Goal: Information Seeking & Learning: Learn about a topic

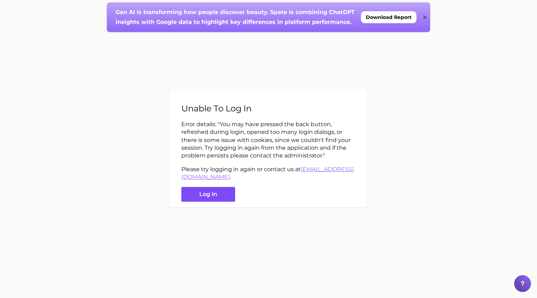
click at [196, 192] on button "Log in" at bounding box center [208, 194] width 54 height 15
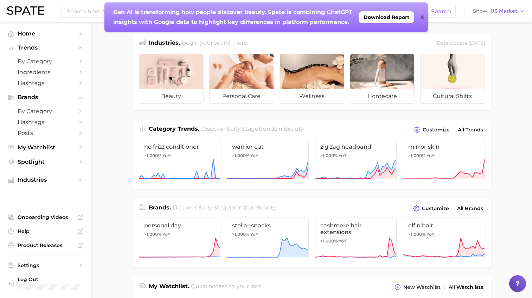
click at [115, 142] on main "Industries. Begin your search here. Data update: July 27th, 2025 beauty persona…" at bounding box center [311, 291] width 440 height 538
click at [79, 8] on input at bounding box center [244, 11] width 357 height 12
type input "curly eyelashes"
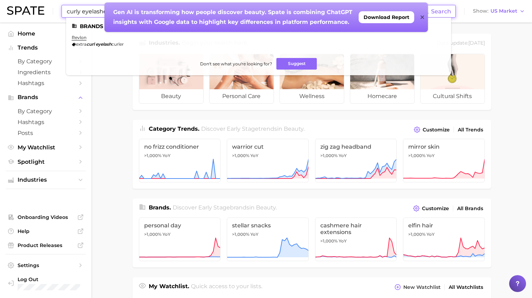
click at [423, 18] on icon at bounding box center [422, 17] width 4 height 4
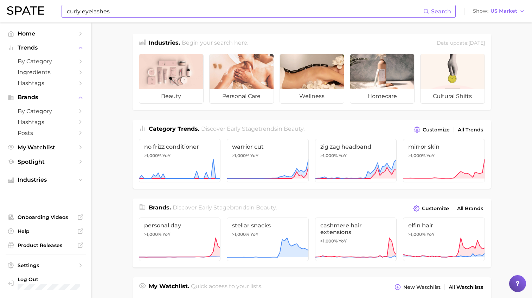
click at [100, 11] on input "curly eyelashes" at bounding box center [244, 11] width 357 height 12
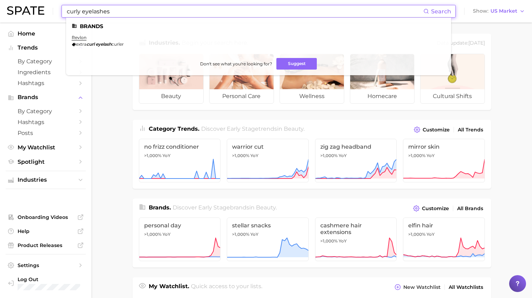
click at [99, 156] on main "Industries. Begin your search here. Data update: July 27th, 2025 beauty persona…" at bounding box center [311, 291] width 440 height 538
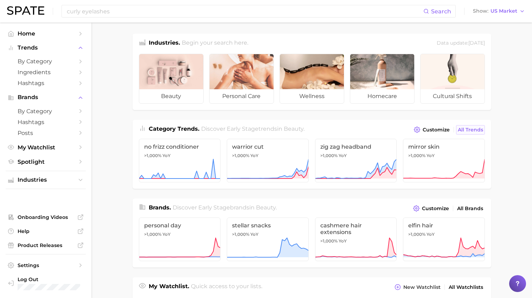
click at [480, 129] on span "All Trends" at bounding box center [470, 130] width 25 height 6
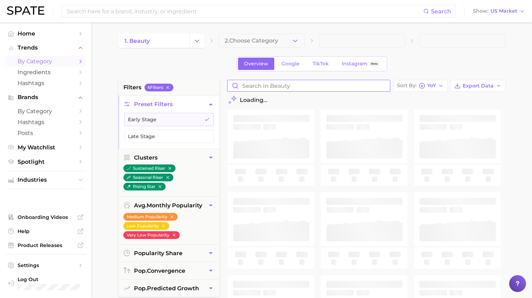
click at [259, 88] on input "Search in beauty" at bounding box center [308, 85] width 162 height 11
click at [256, 87] on input "curly eyelashes" at bounding box center [308, 85] width 162 height 11
click at [262, 87] on input "curl eyelashes" at bounding box center [308, 85] width 162 height 11
click at [300, 86] on input "curl eyelashes" at bounding box center [308, 85] width 162 height 11
click at [250, 86] on input "curl eyelashes" at bounding box center [308, 85] width 162 height 11
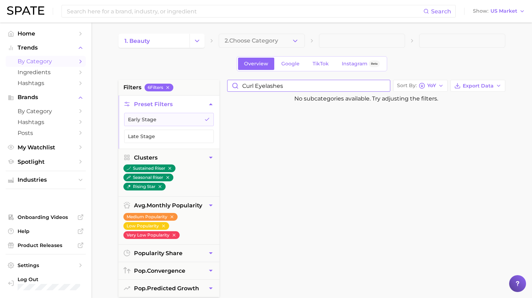
click at [250, 86] on input "curl eyelashes" at bounding box center [308, 85] width 162 height 11
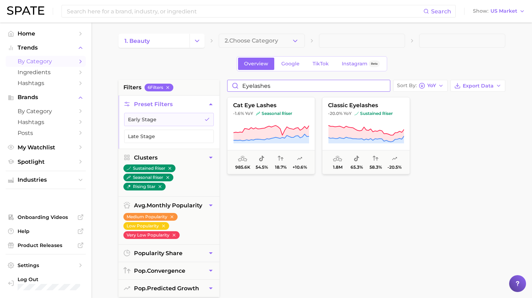
drag, startPoint x: 277, startPoint y: 85, endPoint x: 234, endPoint y: 86, distance: 42.5
click at [234, 86] on input "eyelashes" at bounding box center [308, 85] width 162 height 11
click at [466, 142] on div at bounding box center [461, 135] width 88 height 77
click at [375, 110] on button "classic eyelashes -20.0% YoY sustained riser 1.8m 65.3% 58.3% -20.5%" at bounding box center [366, 135] width 88 height 77
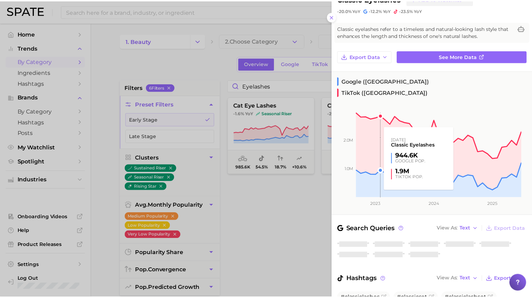
scroll to position [29, 0]
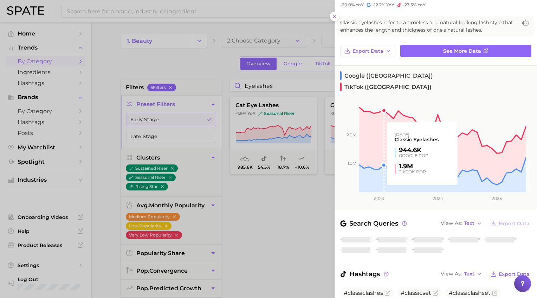
click at [334, 14] on icon at bounding box center [335, 17] width 6 height 6
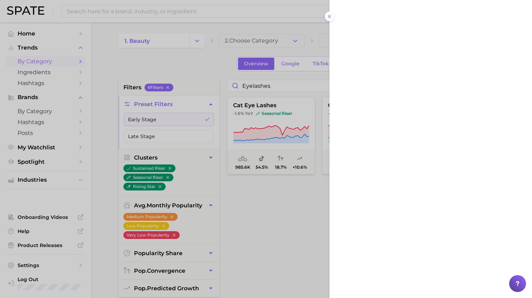
scroll to position [0, 0]
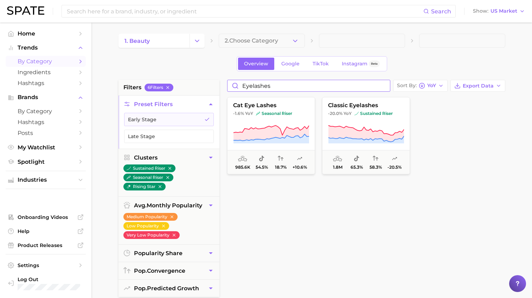
click at [263, 85] on input "eyelashes" at bounding box center [308, 85] width 162 height 11
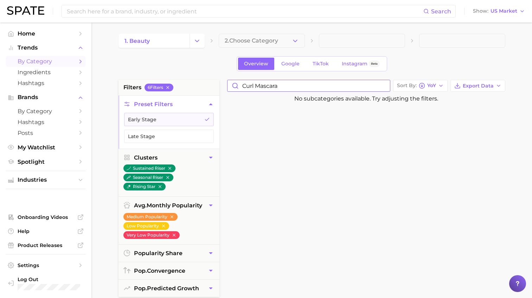
click at [248, 85] on input "Curl Mascara" at bounding box center [308, 85] width 162 height 11
click at [249, 88] on input "Curl Mascara" at bounding box center [308, 85] width 162 height 11
click at [266, 87] on input "Curl Mascara" at bounding box center [308, 85] width 162 height 11
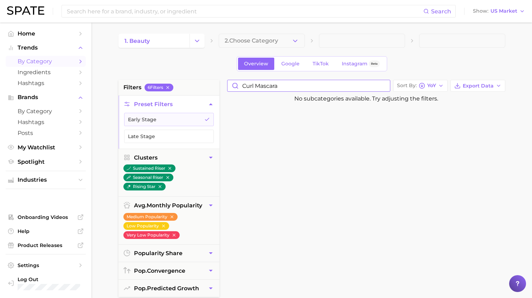
click at [266, 87] on input "Curl Mascara" at bounding box center [308, 85] width 162 height 11
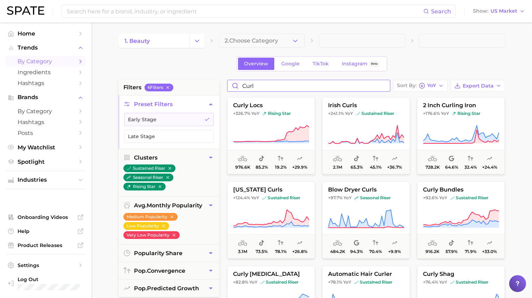
click at [247, 84] on input "Curl" at bounding box center [308, 85] width 162 height 11
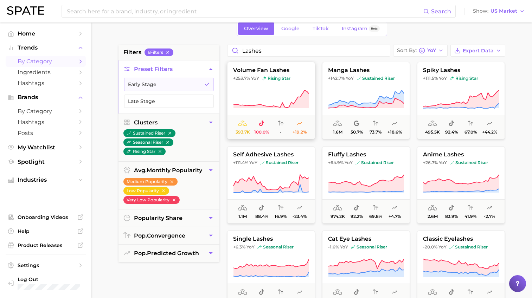
drag, startPoint x: 263, startPoint y: 72, endPoint x: 277, endPoint y: 71, distance: 14.5
click at [278, 66] on button "volume fan lashes +253.7% YoY rising star 393.7k 100.0% - +19.2%" at bounding box center [271, 100] width 88 height 77
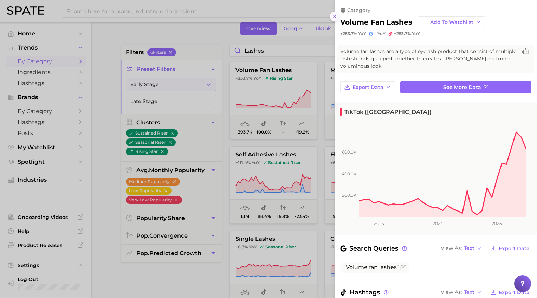
click at [334, 18] on icon at bounding box center [335, 17] width 6 height 6
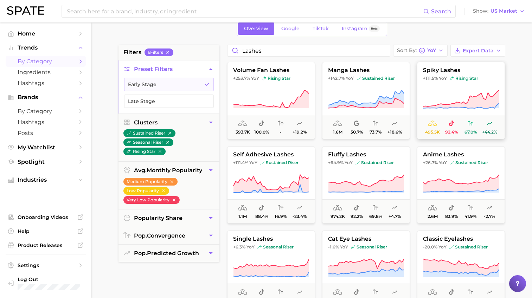
scroll to position [11, 0]
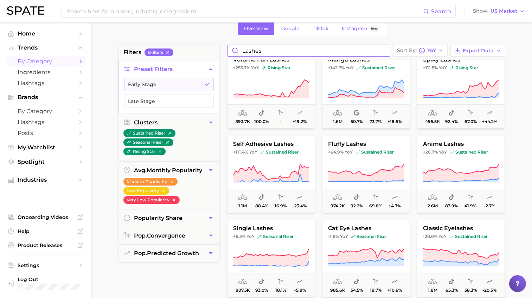
click at [250, 51] on input "Lashes" at bounding box center [308, 50] width 162 height 11
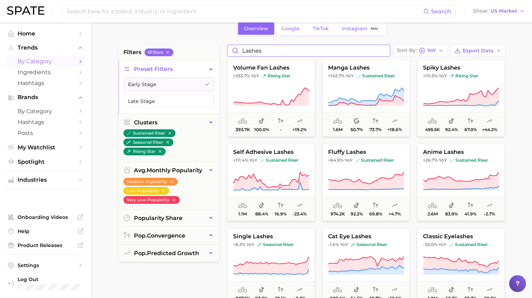
scroll to position [0, 0]
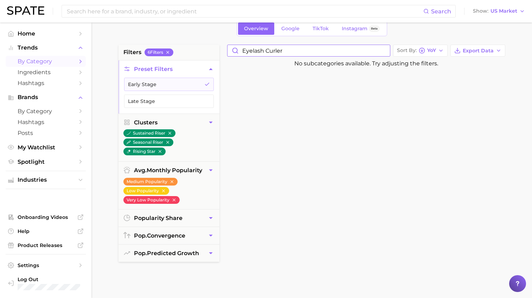
click at [255, 50] on input "eyelash curler" at bounding box center [308, 50] width 162 height 11
click at [256, 50] on input "eyelash curler" at bounding box center [308, 50] width 162 height 11
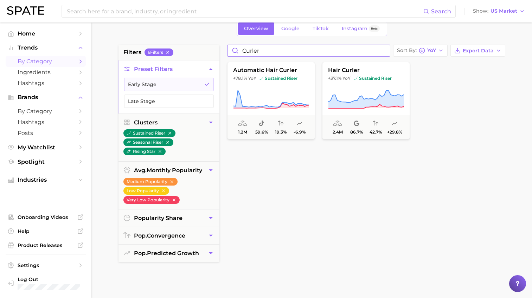
click at [256, 50] on input "curler" at bounding box center [308, 50] width 162 height 11
type input "mascara"
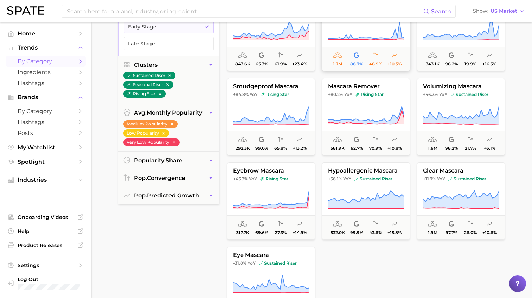
scroll to position [105, 0]
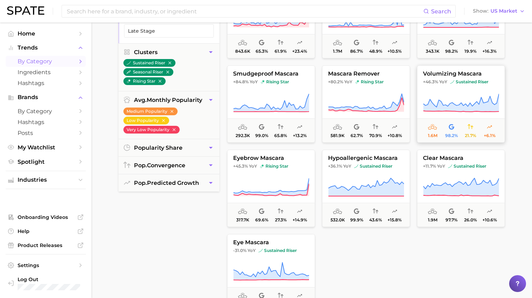
click at [434, 74] on span "volumizing mascara" at bounding box center [460, 74] width 87 height 6
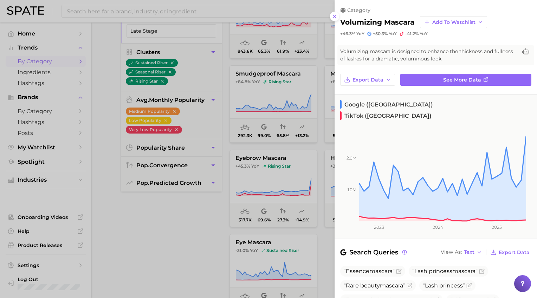
click at [103, 58] on div at bounding box center [268, 149] width 537 height 298
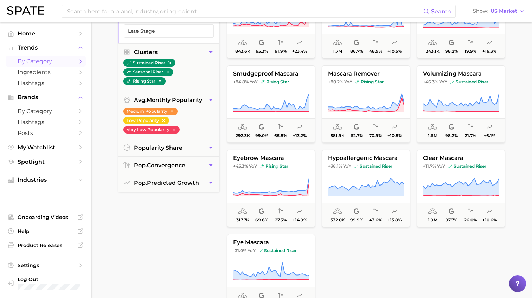
drag, startPoint x: 28, startPoint y: 63, endPoint x: 25, endPoint y: 59, distance: 5.0
click at [28, 63] on span "by Category" at bounding box center [46, 61] width 56 height 7
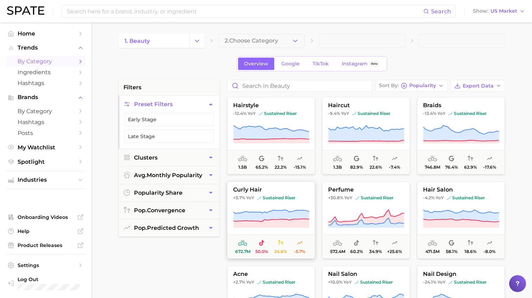
click at [253, 188] on span "curly hair" at bounding box center [270, 190] width 87 height 6
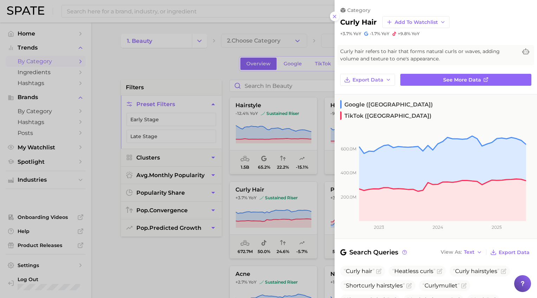
click at [334, 15] on line at bounding box center [334, 16] width 3 height 3
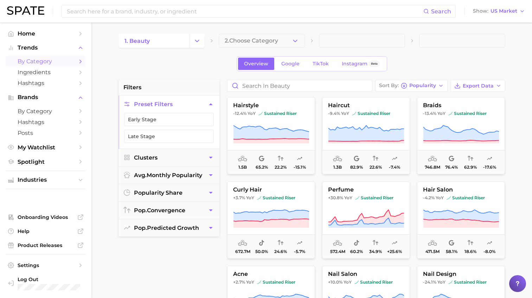
click at [44, 63] on span "by Category" at bounding box center [46, 61] width 56 height 7
click at [57, 82] on span "Hashtags" at bounding box center [46, 83] width 56 height 7
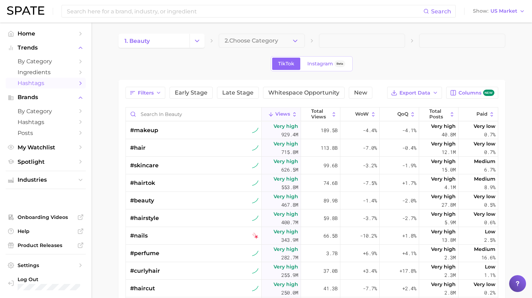
click at [109, 103] on main "1. beauty 2. Choose Category TikTok Instagram Beta Filters Early Stage Late Sta…" at bounding box center [311, 234] width 440 height 425
click at [143, 183] on span "#hairtok" at bounding box center [142, 183] width 25 height 8
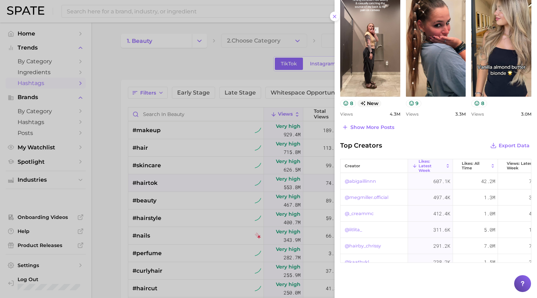
scroll to position [351, 0]
click at [110, 175] on div at bounding box center [268, 149] width 537 height 298
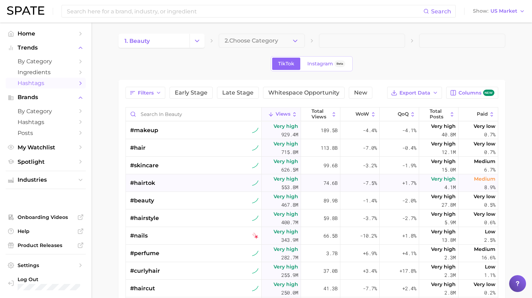
click at [147, 184] on span "#hairtok" at bounding box center [142, 183] width 25 height 8
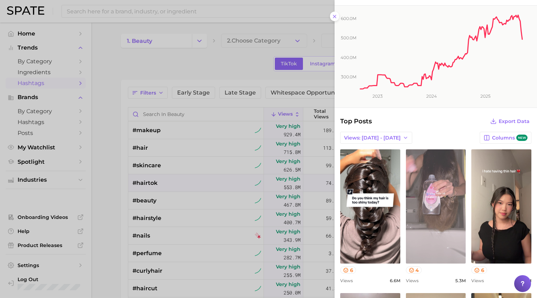
scroll to position [105, 0]
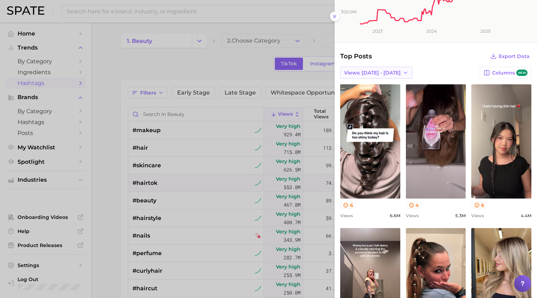
click at [406, 68] on button "Views: [DATE] - [DATE]" at bounding box center [376, 73] width 72 height 12
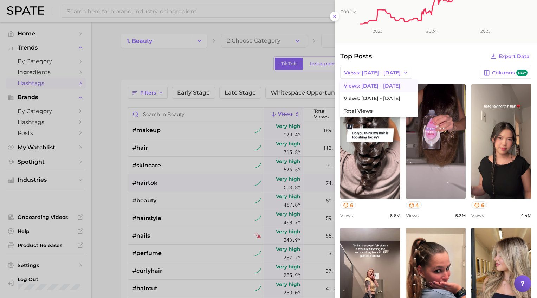
click at [428, 63] on div "Top Posts Export Data Views: Aug 31 - Sep 7 Views: Aug 31 - Sep 7 Views: Aug 24…" at bounding box center [435, 214] width 191 height 327
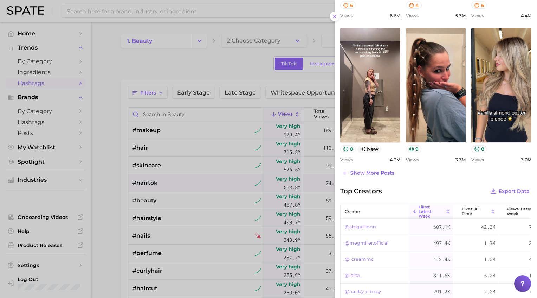
scroll to position [316, 0]
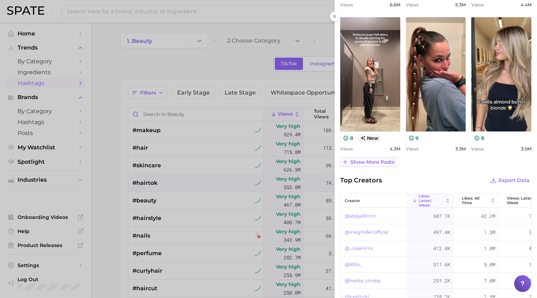
click at [379, 163] on span "Show more posts" at bounding box center [372, 162] width 44 height 6
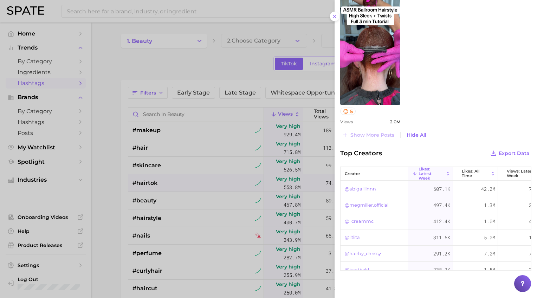
scroll to position [633, 0]
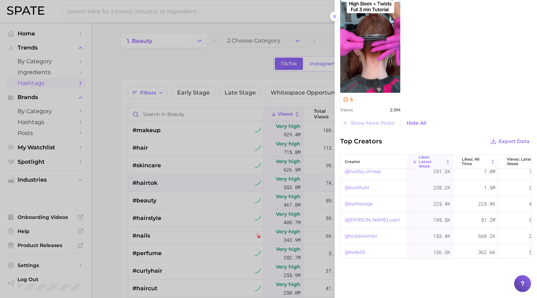
scroll to position [78, 0]
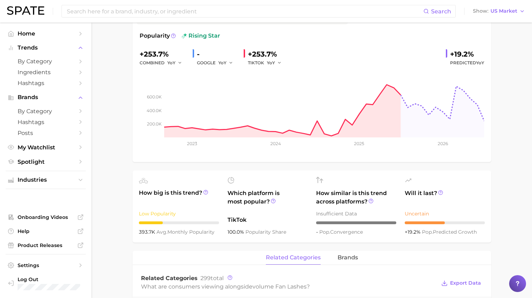
click at [128, 192] on main "1. makeup 2. eye makeup 3. eyelash products 4. volume fan lashes Overview Googl…" at bounding box center [311, 299] width 440 height 765
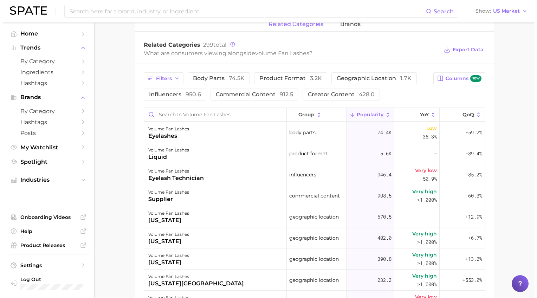
scroll to position [351, 0]
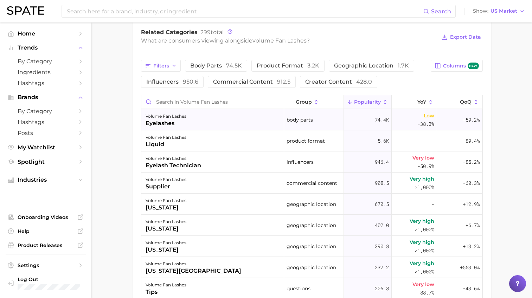
click at [154, 119] on div "eyelashes" at bounding box center [166, 123] width 41 height 8
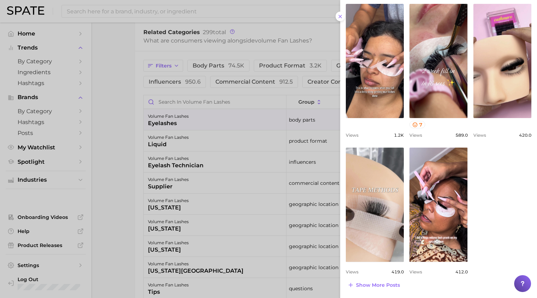
scroll to position [251, 0]
drag, startPoint x: 377, startPoint y: 285, endPoint x: 381, endPoint y: 282, distance: 4.8
click at [377, 285] on span "Show more posts" at bounding box center [378, 285] width 44 height 6
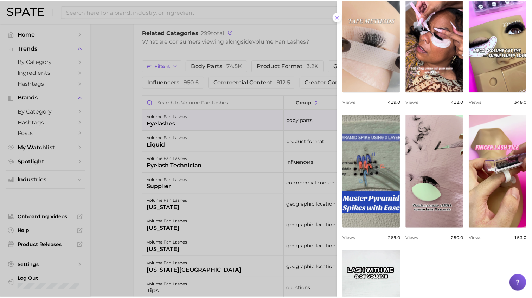
scroll to position [497, 0]
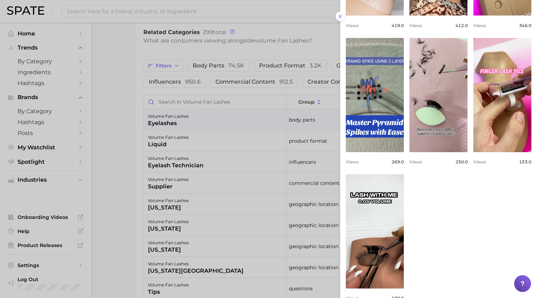
click at [116, 104] on div at bounding box center [268, 149] width 537 height 298
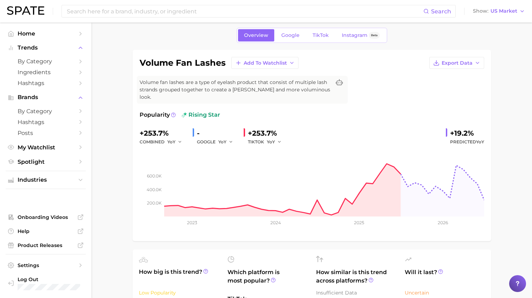
scroll to position [70, 0]
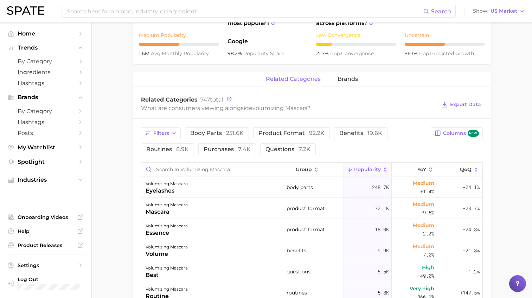
scroll to position [281, 0]
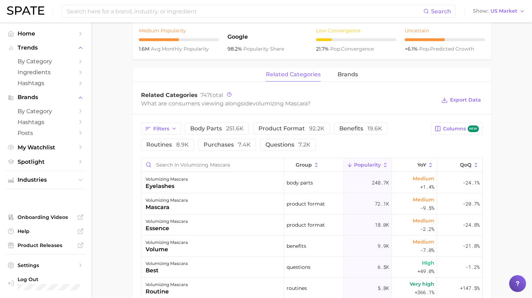
click at [119, 188] on main "1. makeup 2. eye makeup 3. mascara products 4. volumizing mascara Overview Goog…" at bounding box center [311, 120] width 440 height 758
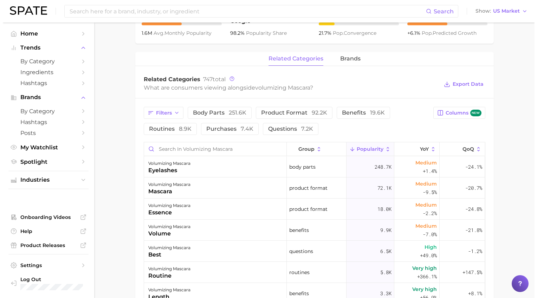
scroll to position [272, 0]
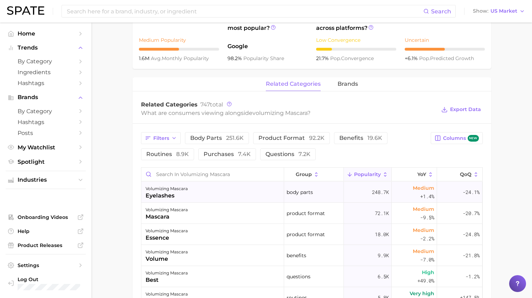
click at [159, 187] on div "volumizing mascara" at bounding box center [167, 189] width 42 height 8
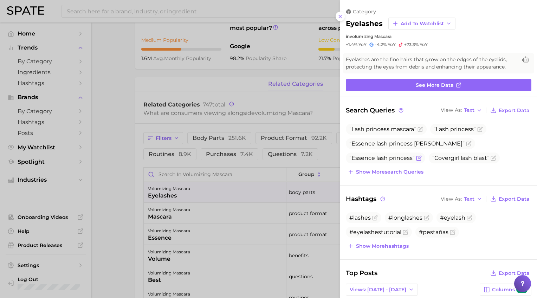
scroll to position [0, 0]
click at [395, 169] on span "Show more search queries" at bounding box center [389, 172] width 67 height 6
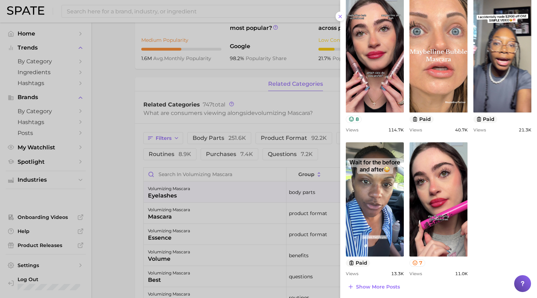
scroll to position [363, 0]
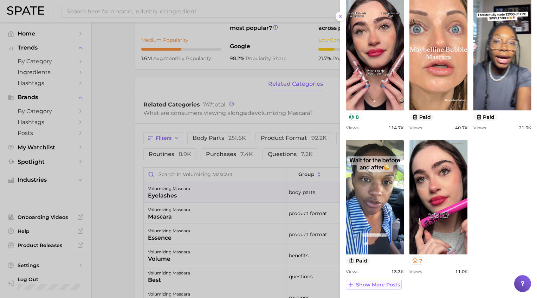
click at [379, 283] on span "Show more posts" at bounding box center [378, 285] width 44 height 6
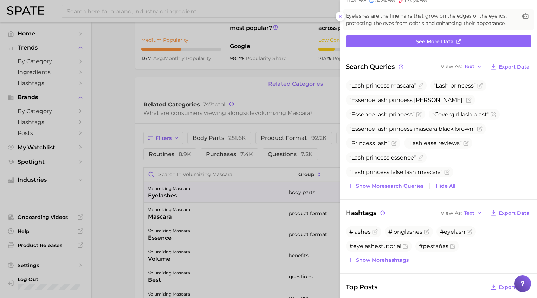
scroll to position [0, 0]
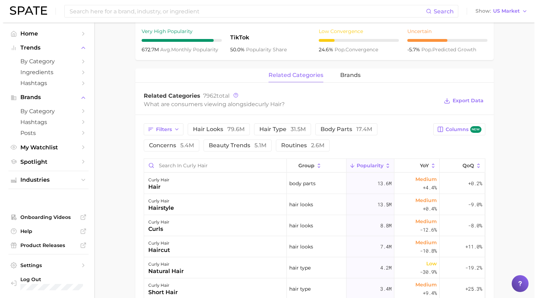
scroll to position [281, 0]
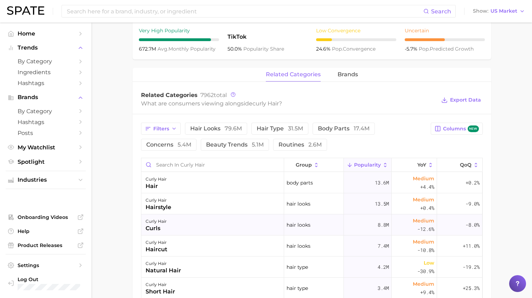
click at [155, 230] on div "curls" at bounding box center [156, 228] width 21 height 8
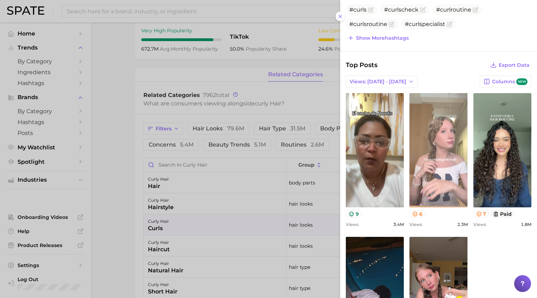
scroll to position [172, 0]
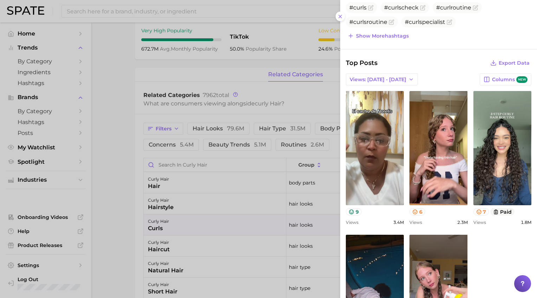
click at [435, 54] on div "Search Queries View As Text Export Data Curls Hashtags View As Text Export Data…" at bounding box center [438, 159] width 197 height 451
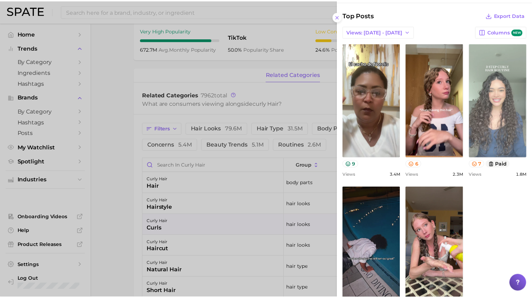
scroll to position [91, 0]
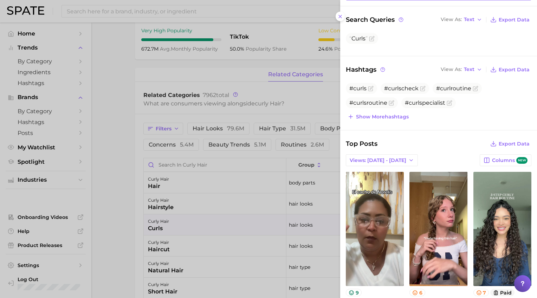
click at [129, 47] on div at bounding box center [268, 149] width 537 height 298
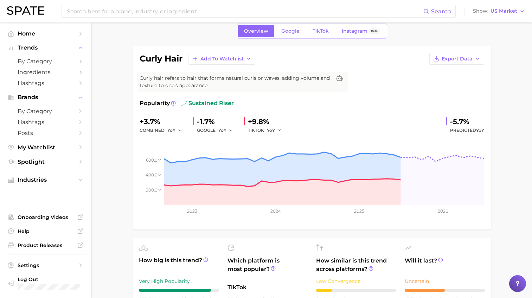
scroll to position [0, 0]
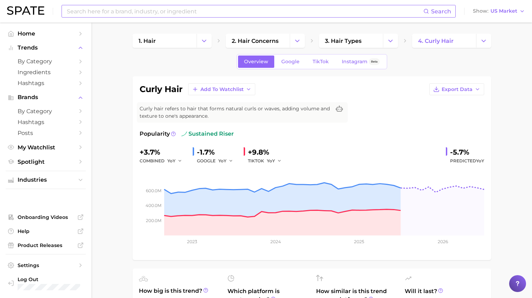
click at [98, 13] on input at bounding box center [244, 11] width 357 height 12
type input "hair curlers"
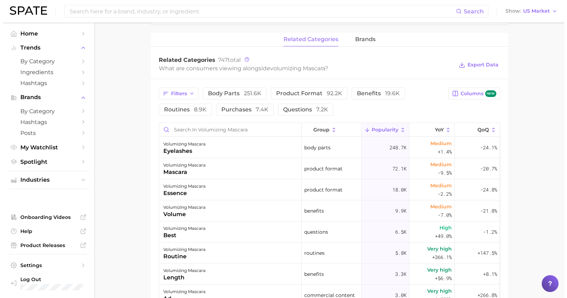
scroll to position [351, 0]
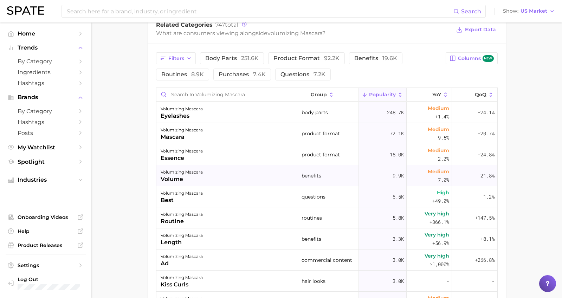
click at [168, 180] on div "volume" at bounding box center [182, 179] width 42 height 8
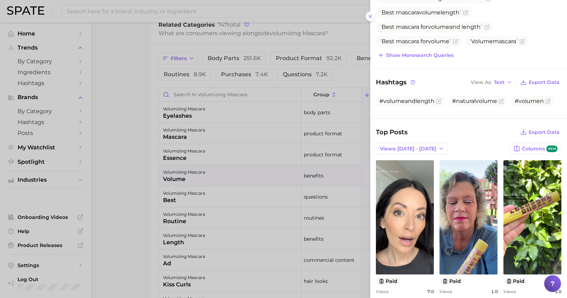
scroll to position [149, 0]
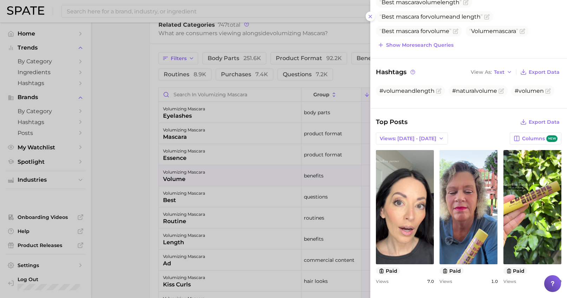
click at [478, 127] on div "Top Posts Export Data Views: [DATE] - [DATE] Columns new view post on TikTok pa…" at bounding box center [469, 203] width 186 height 173
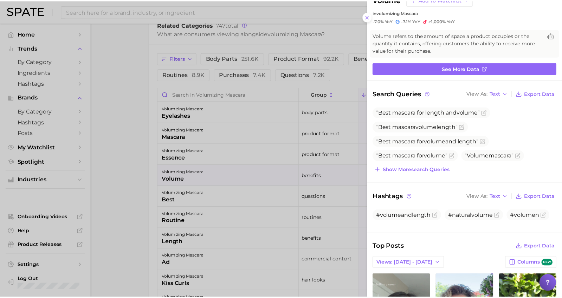
scroll to position [8, 0]
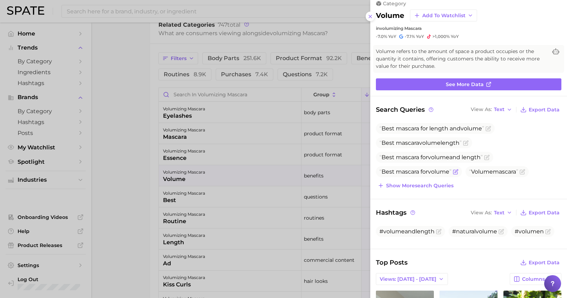
click at [458, 173] on icon "Flag as miscategorized or irrelevant" at bounding box center [456, 172] width 6 height 6
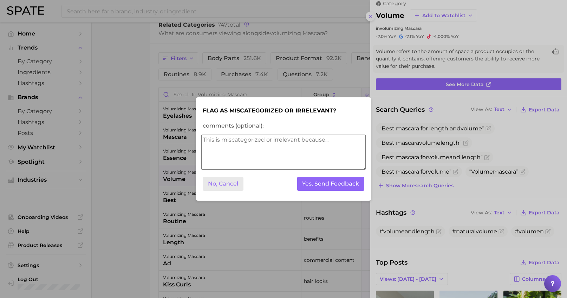
click at [240, 185] on button "No, Cancel" at bounding box center [223, 184] width 41 height 14
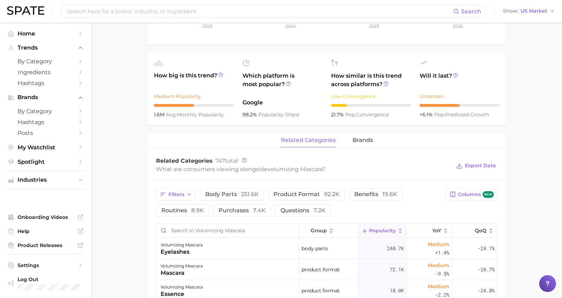
scroll to position [211, 0]
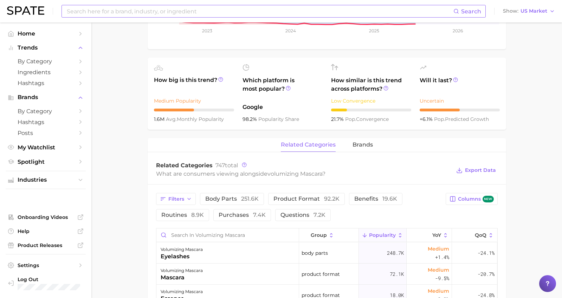
click at [108, 14] on input at bounding box center [259, 11] width 387 height 12
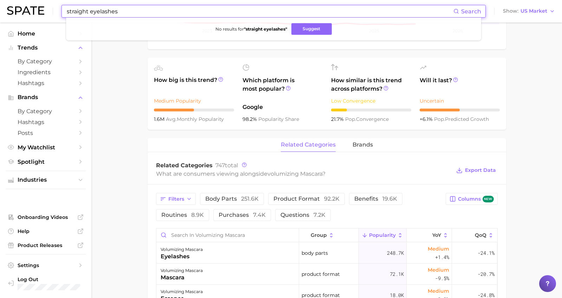
click at [115, 12] on input "straight eyelashes" at bounding box center [259, 11] width 387 height 12
click at [102, 12] on input "straight eyelashes" at bounding box center [259, 11] width 387 height 12
click at [98, 9] on input "straight eyelashes" at bounding box center [259, 11] width 387 height 12
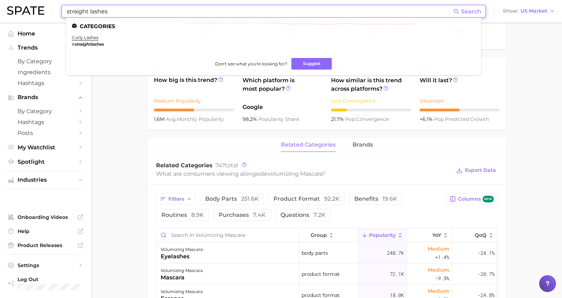
type input "straight lashes"
click at [94, 42] on em "straightlashes" at bounding box center [89, 43] width 29 height 5
click at [82, 38] on link "curly lashes" at bounding box center [85, 37] width 27 height 5
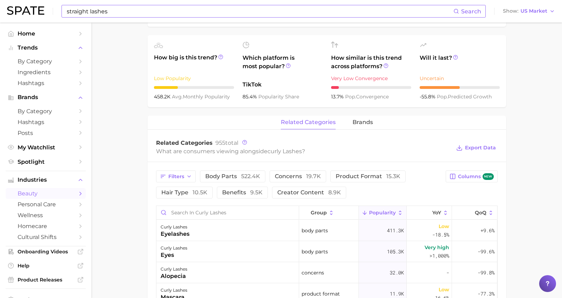
scroll to position [246, 0]
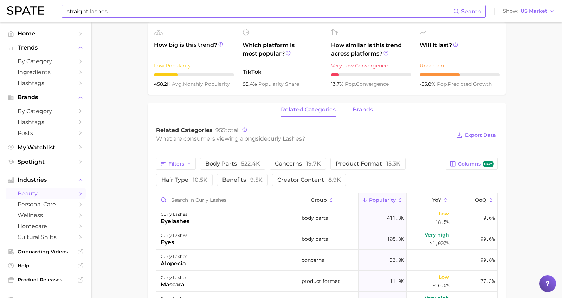
click at [363, 114] on button "brands" at bounding box center [363, 110] width 20 height 14
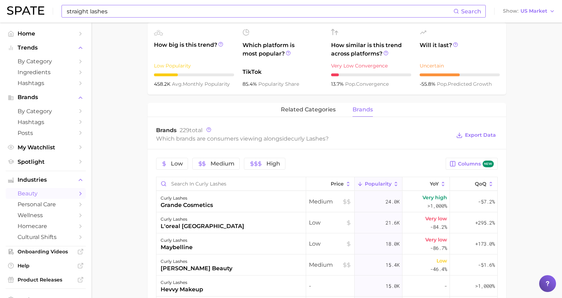
click at [534, 131] on main "1. makeup 2. eye makeup 3. eyelash products 4. curly lashes Overview Google Tik…" at bounding box center [326, 147] width 471 height 742
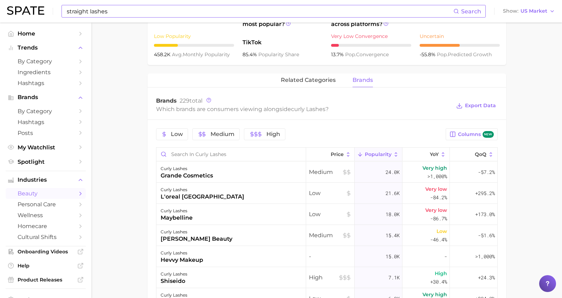
scroll to position [316, 0]
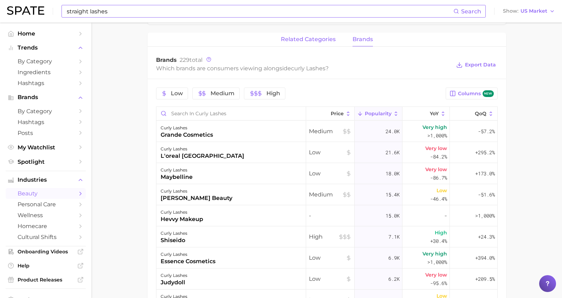
click at [311, 40] on span "related categories" at bounding box center [308, 39] width 55 height 6
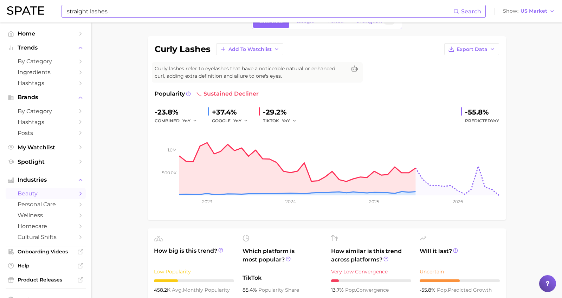
scroll to position [0, 0]
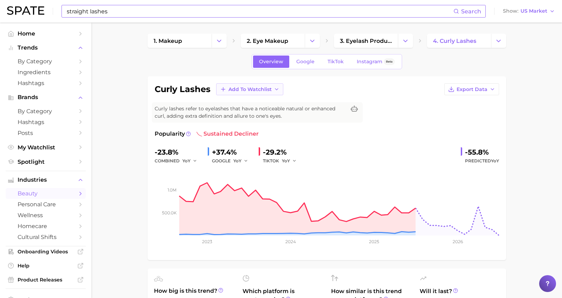
click at [259, 95] on button "Add to Watchlist" at bounding box center [249, 89] width 67 height 12
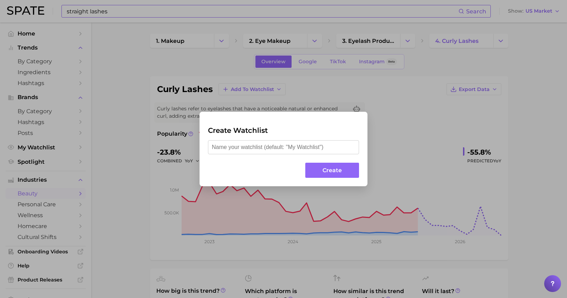
click at [247, 149] on input "text" at bounding box center [283, 147] width 151 height 14
type input "curl goddess"
click at [350, 176] on button "Create" at bounding box center [332, 170] width 54 height 15
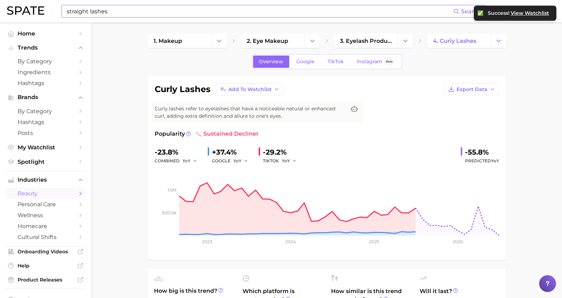
click at [367, 58] on link "Instagram Beta" at bounding box center [376, 62] width 50 height 12
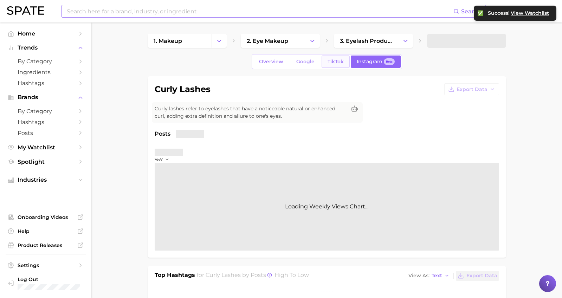
click at [329, 64] on span "TikTok" at bounding box center [336, 62] width 16 height 6
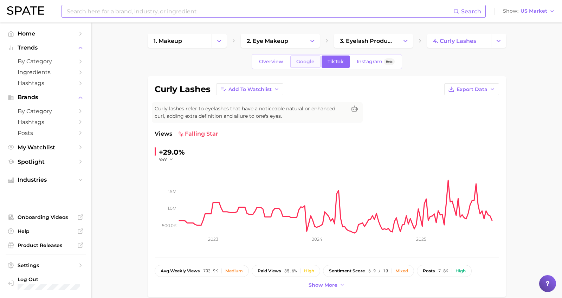
click at [298, 62] on span "Google" at bounding box center [305, 62] width 18 height 6
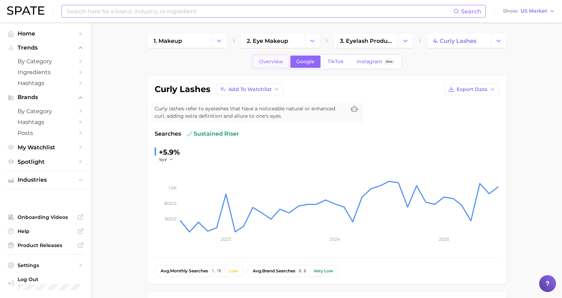
click at [275, 63] on span "Overview" at bounding box center [271, 62] width 24 height 6
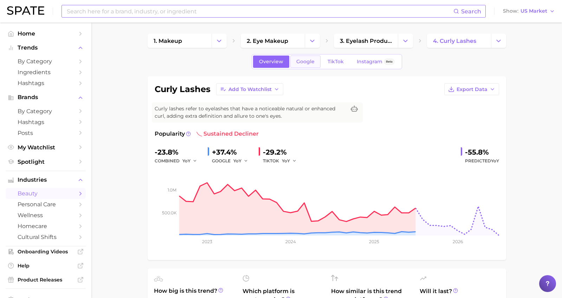
click at [302, 59] on span "Google" at bounding box center [305, 62] width 18 height 6
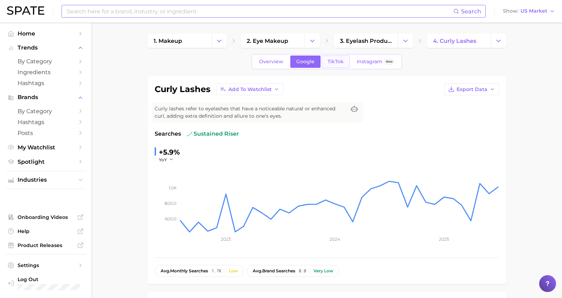
click at [332, 57] on link "TikTok" at bounding box center [336, 62] width 28 height 12
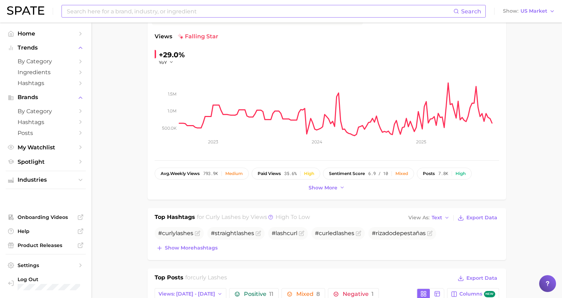
scroll to position [105, 0]
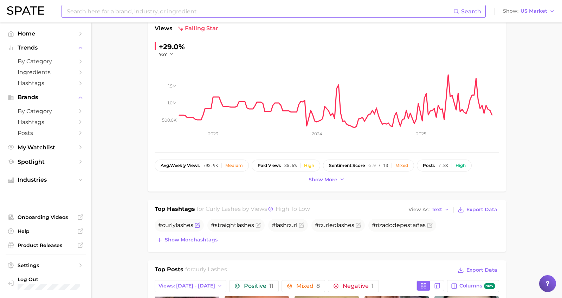
click at [174, 226] on span "curly" at bounding box center [169, 225] width 14 height 7
click at [192, 239] on span "Show more hashtags" at bounding box center [191, 240] width 53 height 6
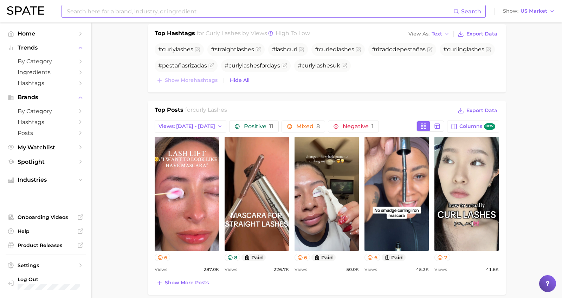
scroll to position [316, 0]
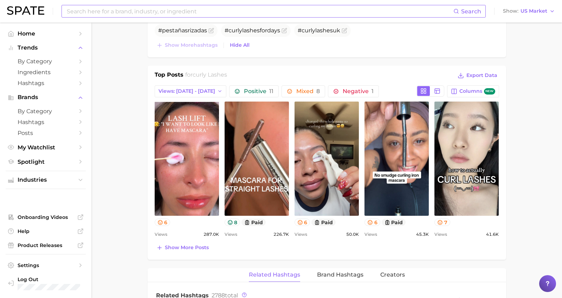
click at [130, 134] on main "1. makeup 2. eye makeup 3. eyelash products 4. curly lashes Overview Google Tik…" at bounding box center [326, 203] width 471 height 994
click at [128, 118] on main "1. makeup 2. eye makeup 3. eyelash products 4. curly lashes Overview Google Tik…" at bounding box center [326, 203] width 471 height 994
click at [179, 250] on span "Show more posts" at bounding box center [187, 248] width 44 height 6
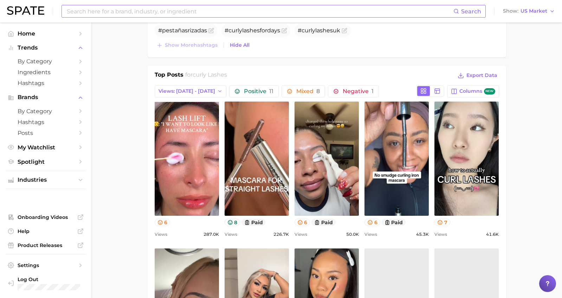
scroll to position [0, 0]
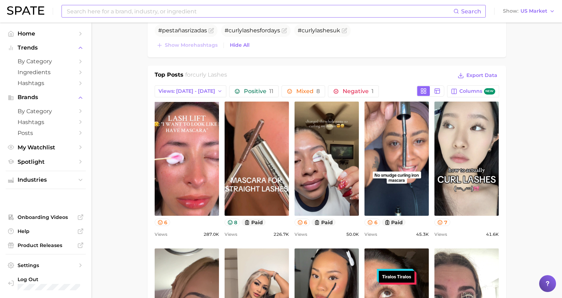
click at [131, 167] on main "1. makeup 2. eye makeup 3. eyelash products 4. curly lashes Overview Google Tik…" at bounding box center [326, 281] width 471 height 1150
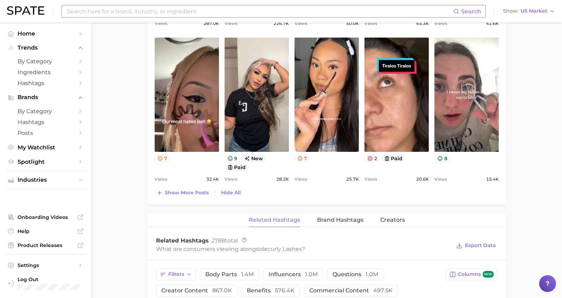
click at [124, 159] on main "1. makeup 2. eye makeup 3. eyelash products 4. curly lashes Overview Google Tik…" at bounding box center [326, 70] width 471 height 1150
click at [187, 191] on span "Show more posts" at bounding box center [187, 193] width 44 height 6
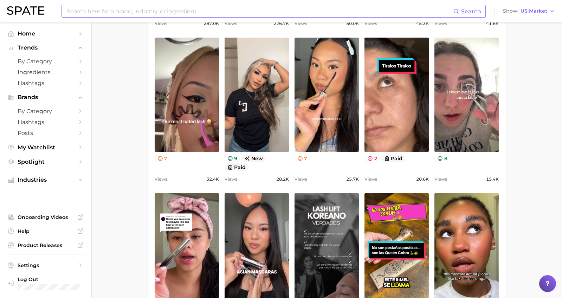
click at [124, 124] on main "1. makeup 2. eye makeup 3. eyelash products 4. curly lashes Overview Google Tik…" at bounding box center [326, 143] width 471 height 1297
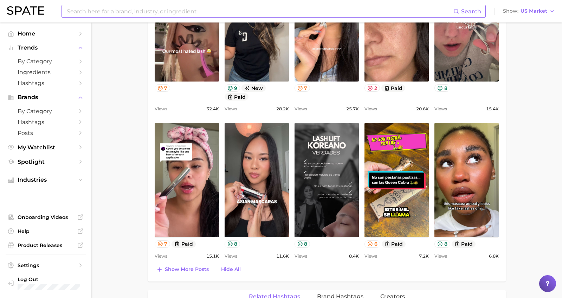
click at [122, 241] on main "1. makeup 2. eye makeup 3. eyelash products 4. curly lashes Overview Google Tik…" at bounding box center [326, 73] width 471 height 1297
click at [168, 270] on span "Show more posts" at bounding box center [187, 269] width 44 height 6
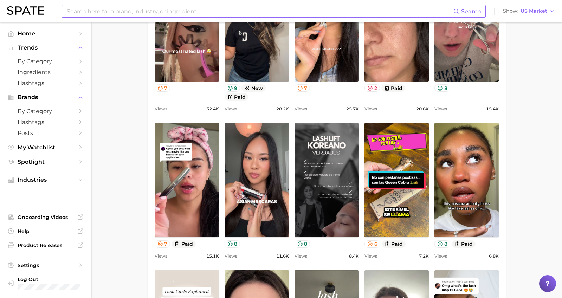
click at [125, 160] on main "1. makeup 2. eye makeup 3. eyelash products 4. curly lashes Overview Google Tik…" at bounding box center [326, 147] width 471 height 1444
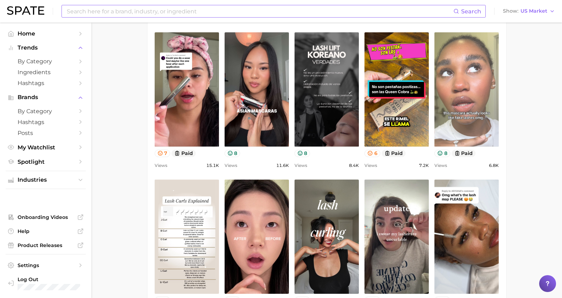
scroll to position [633, 0]
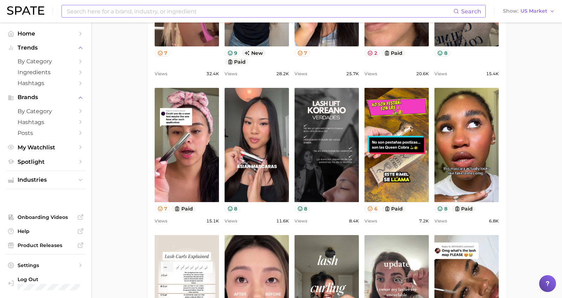
click at [518, 105] on main "1. makeup 2. eye makeup 3. eyelash products 4. curly lashes Overview Google Tik…" at bounding box center [326, 112] width 471 height 1444
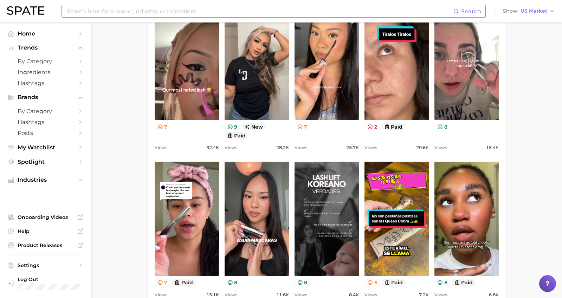
scroll to position [527, 0]
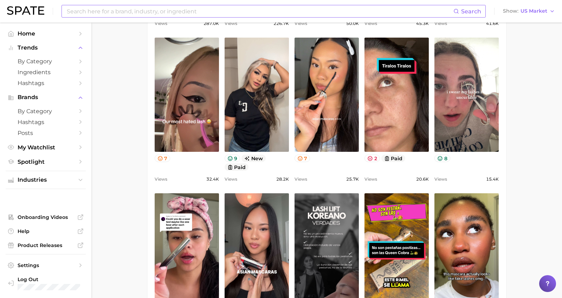
click at [517, 82] on main "1. makeup 2. eye makeup 3. eyelash products 4. curly lashes Overview Google Tik…" at bounding box center [326, 217] width 471 height 1444
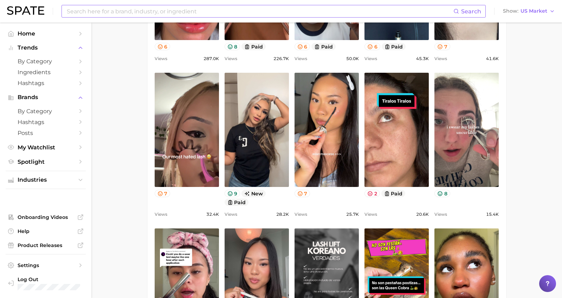
click at [536, 124] on main "1. makeup 2. eye makeup 3. eyelash products 4. curly lashes Overview Google Tik…" at bounding box center [326, 252] width 471 height 1444
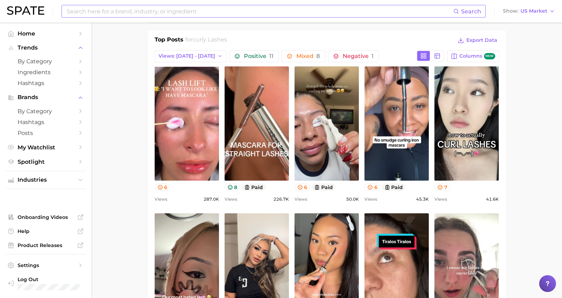
scroll to position [316, 0]
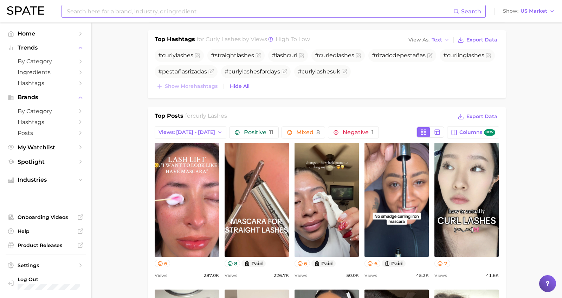
scroll to position [246, 0]
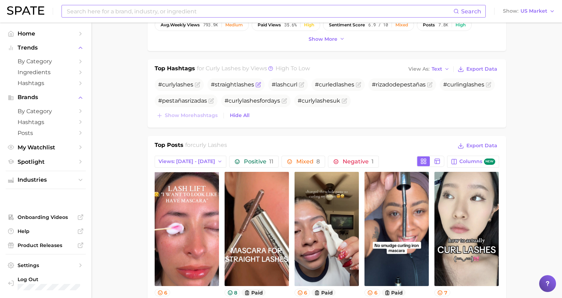
click at [229, 85] on span "#straight lashes" at bounding box center [232, 84] width 43 height 7
click at [447, 85] on span "#curling lashes" at bounding box center [463, 84] width 41 height 7
click at [464, 85] on span "#curling lashes" at bounding box center [463, 84] width 41 height 7
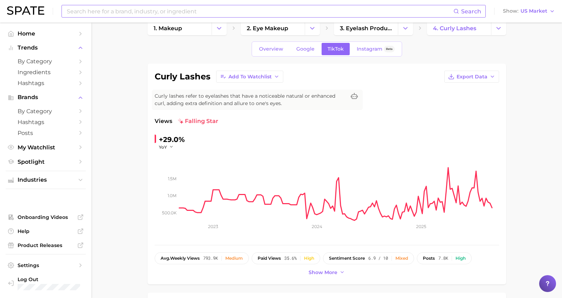
scroll to position [0, 0]
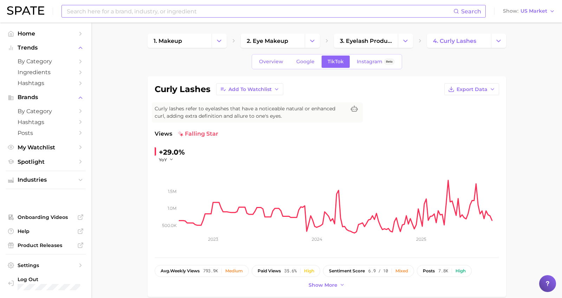
click at [456, 41] on span "4. curly lashes" at bounding box center [454, 41] width 43 height 7
click at [341, 45] on link "3. eyelash products" at bounding box center [366, 41] width 64 height 14
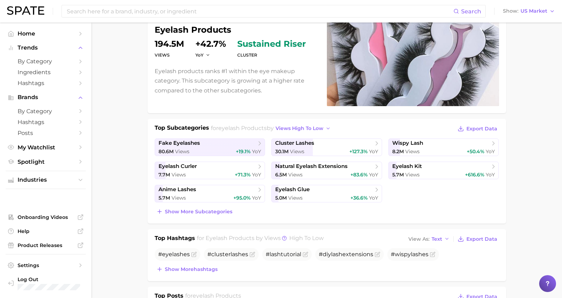
scroll to position [70, 0]
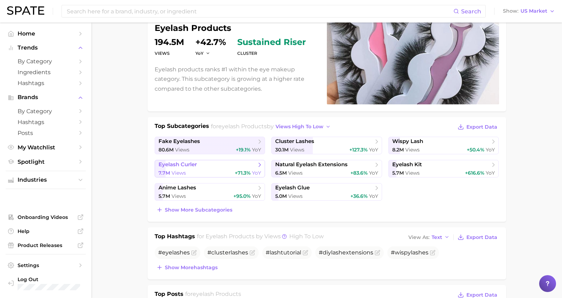
click at [185, 167] on span "eyelash curler" at bounding box center [178, 164] width 38 height 7
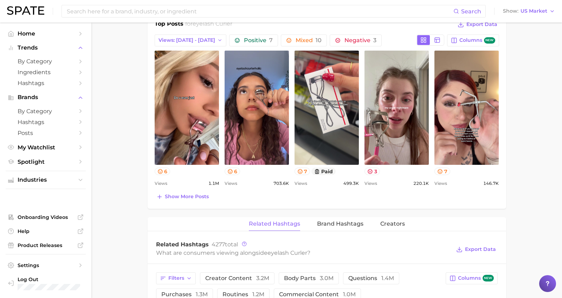
scroll to position [351, 0]
click at [185, 197] on span "Show more posts" at bounding box center [187, 196] width 44 height 6
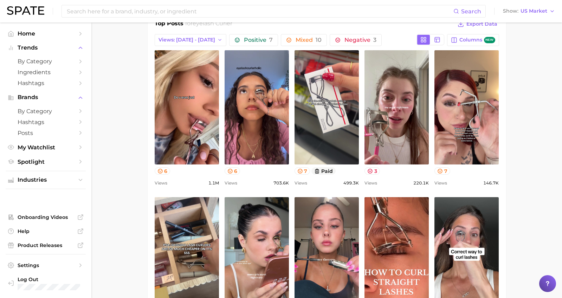
click at [514, 72] on main "1. makeup 2. eye makeup 3. eyelash products 4. eyelash curler Overview Google T…" at bounding box center [326, 233] width 471 height 1125
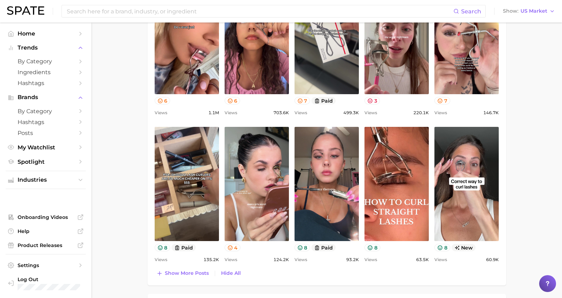
click at [522, 208] on main "1. makeup 2. eye makeup 3. eyelash products 4. eyelash curler Overview Google T…" at bounding box center [326, 163] width 471 height 1125
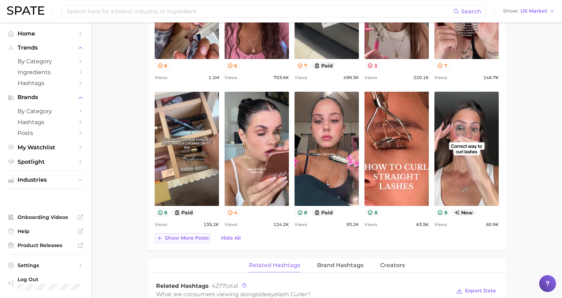
click at [197, 238] on span "Show more posts" at bounding box center [187, 238] width 44 height 6
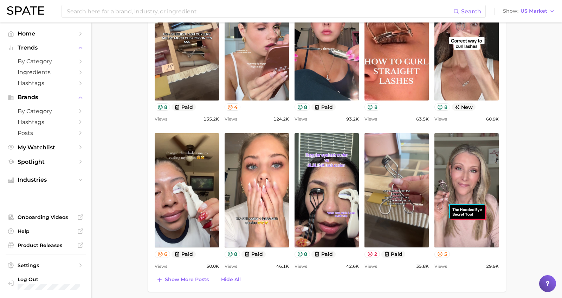
click at [528, 171] on main "1. makeup 2. eye makeup 3. eyelash products 4. eyelash curler Overview Google T…" at bounding box center [326, 96] width 471 height 1272
click at [527, 171] on main "1. makeup 2. eye makeup 3. eyelash products 4. eyelash curler Overview Google T…" at bounding box center [326, 96] width 471 height 1272
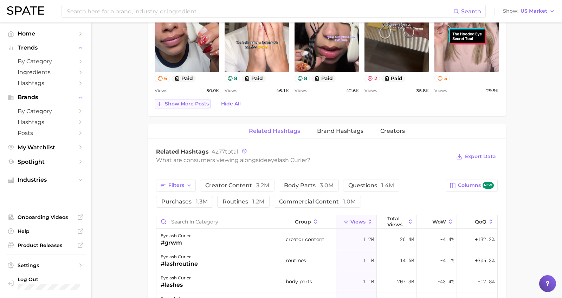
click at [179, 101] on span "Show more posts" at bounding box center [187, 104] width 44 height 6
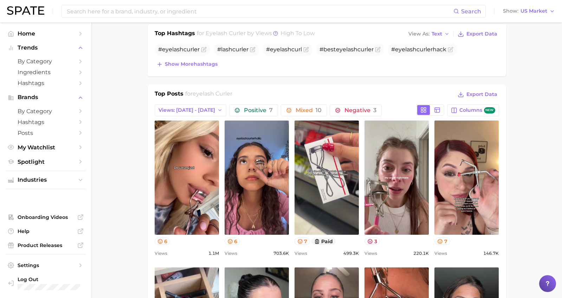
scroll to position [105, 0]
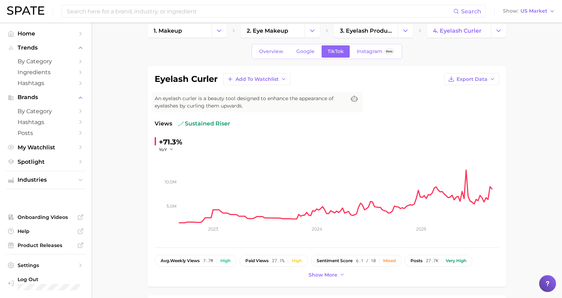
scroll to position [0, 0]
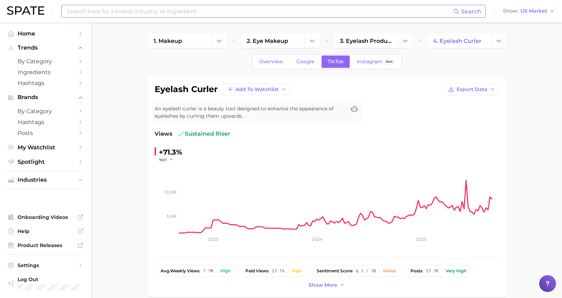
click at [161, 11] on input at bounding box center [259, 11] width 387 height 12
type input "eyelash curls"
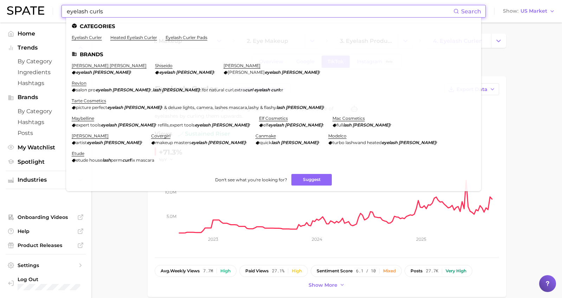
drag, startPoint x: 121, startPoint y: 37, endPoint x: 121, endPoint y: 29, distance: 8.1
click at [121, 37] on link "heated eyelash curler" at bounding box center [133, 37] width 47 height 5
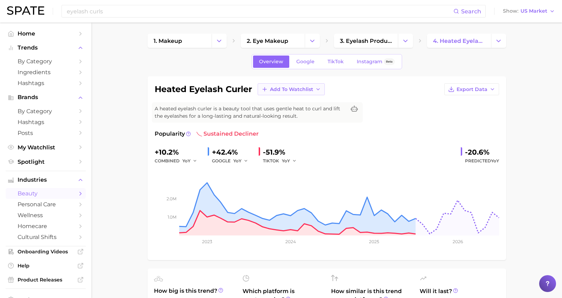
click at [292, 90] on span "Add to Watchlist" at bounding box center [291, 89] width 43 height 6
click at [285, 115] on span "curl goddess" at bounding box center [287, 115] width 34 height 6
click at [367, 89] on div "heated eyelash curler Add to Watchlist Export Data" at bounding box center [327, 89] width 344 height 12
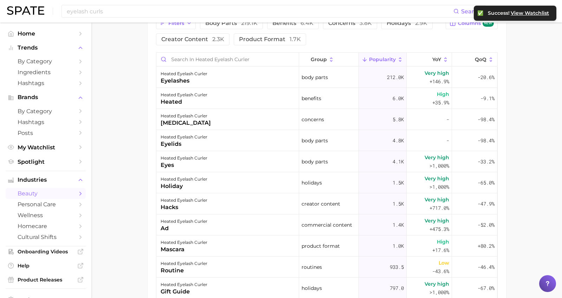
click at [135, 121] on main "1. makeup 2. eye makeup 3. eyelash products 4. heated eyelash curler Overview G…" at bounding box center [326, 15] width 471 height 758
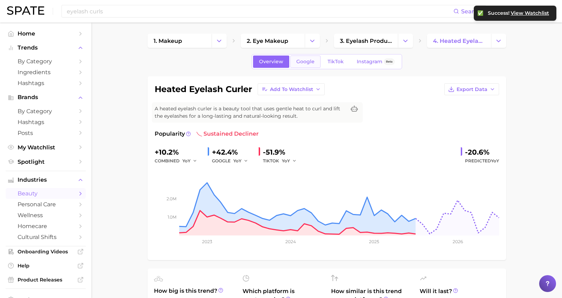
click at [302, 60] on span "Google" at bounding box center [305, 62] width 18 height 6
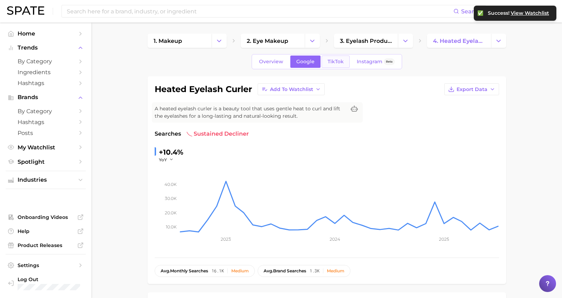
click at [341, 59] on span "TikTok" at bounding box center [336, 62] width 16 height 6
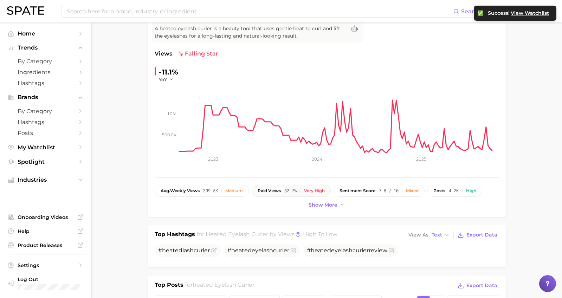
scroll to position [141, 0]
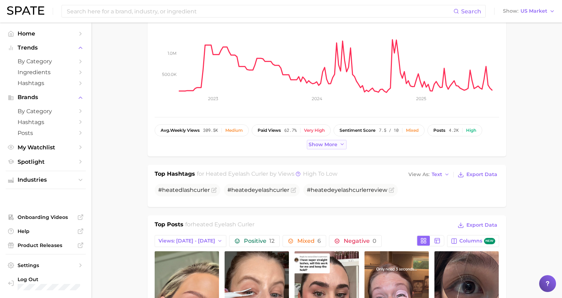
click at [333, 145] on span "Show more" at bounding box center [323, 145] width 29 height 6
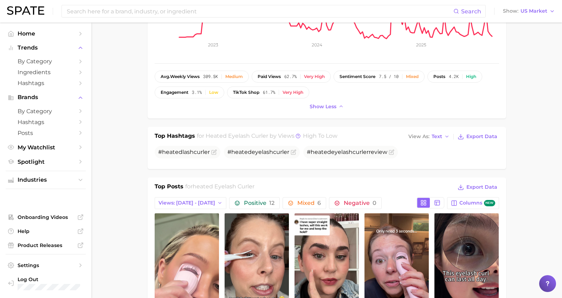
scroll to position [246, 0]
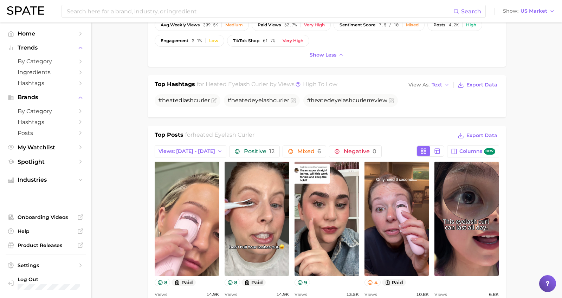
click at [140, 110] on main "1. makeup 2. eye makeup 3. eyelash products 4. heated eyelash curler Overview G…" at bounding box center [326, 268] width 471 height 984
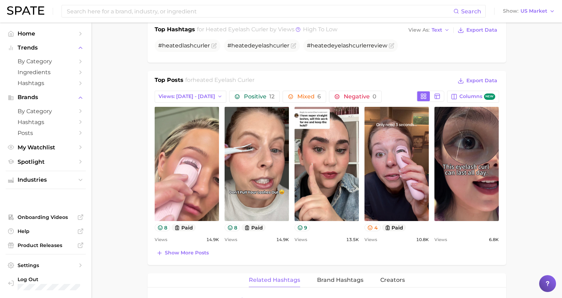
scroll to position [316, 0]
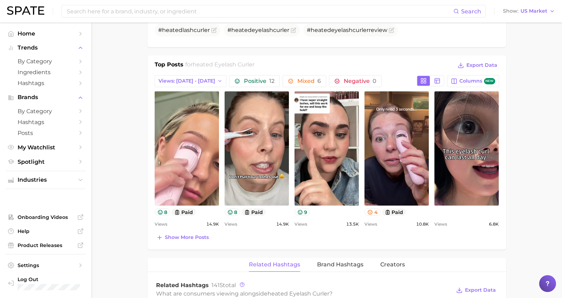
click at [521, 193] on main "1. makeup 2. eye makeup 3. eyelash products 4. heated eyelash curler Overview G…" at bounding box center [326, 198] width 471 height 984
click at [195, 239] on span "Show more posts" at bounding box center [187, 237] width 44 height 6
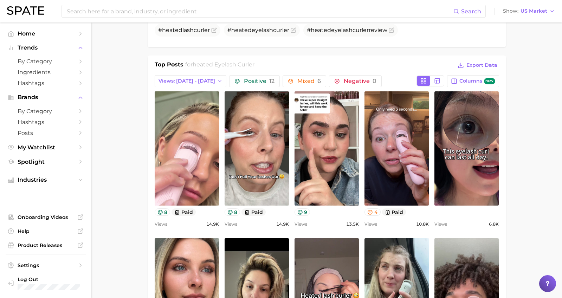
scroll to position [0, 0]
click at [519, 156] on main "1. makeup 2. eye makeup 3. eyelash products 4. heated eyelash curler Overview G…" at bounding box center [326, 271] width 471 height 1131
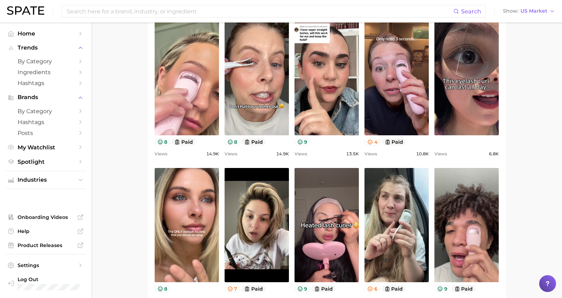
click at [533, 157] on main "1. makeup 2. eye makeup 3. eyelash products 4. heated eyelash curler Overview G…" at bounding box center [326, 201] width 471 height 1131
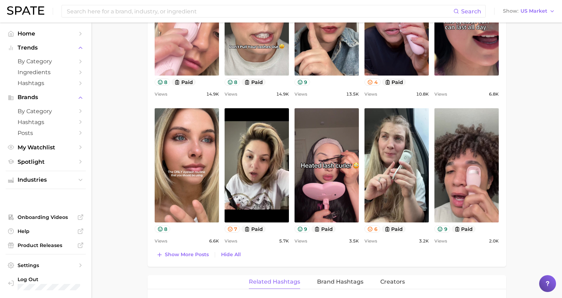
scroll to position [457, 0]
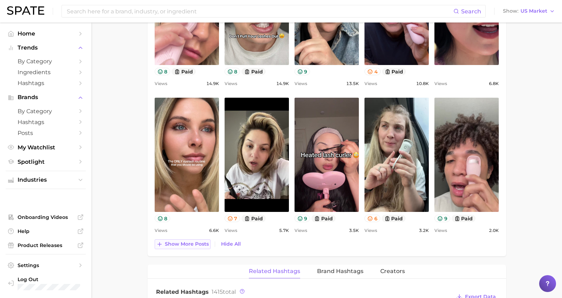
click at [176, 241] on span "Show more posts" at bounding box center [187, 244] width 44 height 6
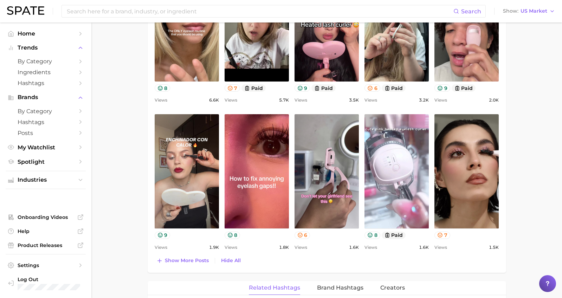
scroll to position [597, 0]
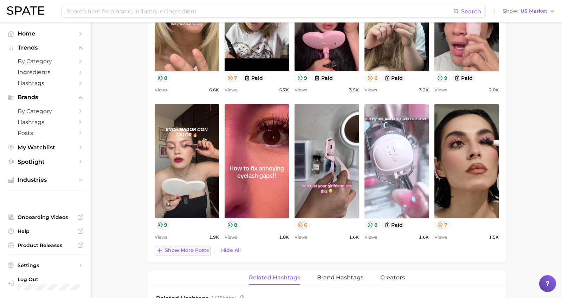
click at [190, 252] on span "Show more posts" at bounding box center [187, 250] width 44 height 6
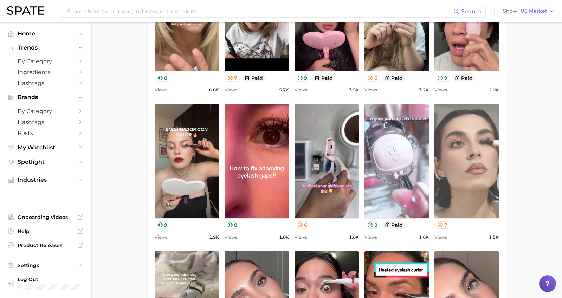
scroll to position [0, 0]
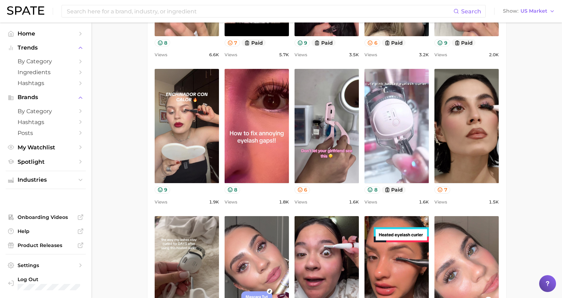
click at [525, 124] on main "1. makeup 2. eye makeup 3. eyelash products 4. heated eyelash curler Overview G…" at bounding box center [326, 102] width 471 height 1425
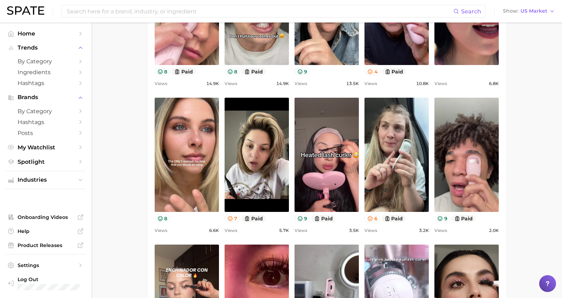
click at [129, 88] on main "1. makeup 2. eye makeup 3. eyelash products 4. heated eyelash curler Overview G…" at bounding box center [326, 278] width 471 height 1425
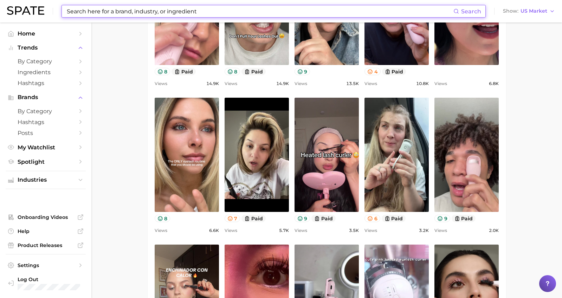
click at [79, 10] on input at bounding box center [259, 11] width 387 height 12
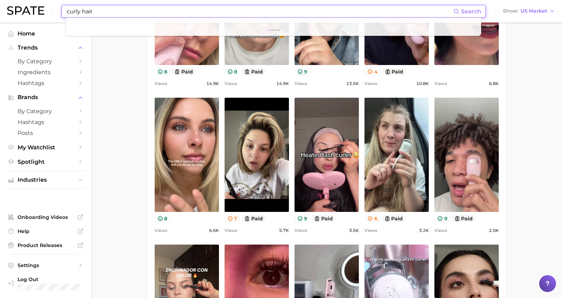
type input "curly hair"
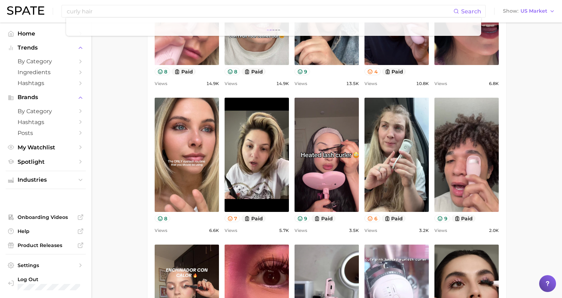
click at [547, 114] on main "1. makeup 2. eye makeup 3. eyelash products 4. heated eyelash curler Overview G…" at bounding box center [326, 278] width 471 height 1425
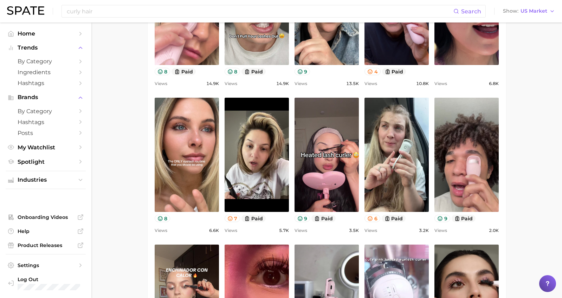
click at [520, 79] on main "1. makeup 2. eye makeup 3. eyelash products 4. heated eyelash curler Overview G…" at bounding box center [326, 278] width 471 height 1425
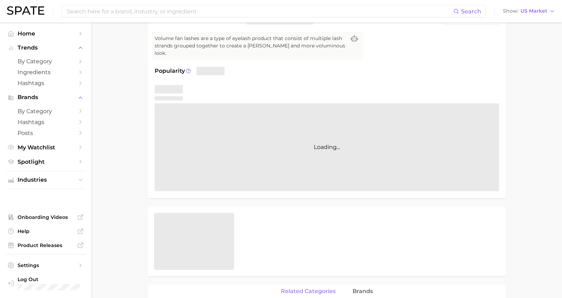
scroll to position [70, 0]
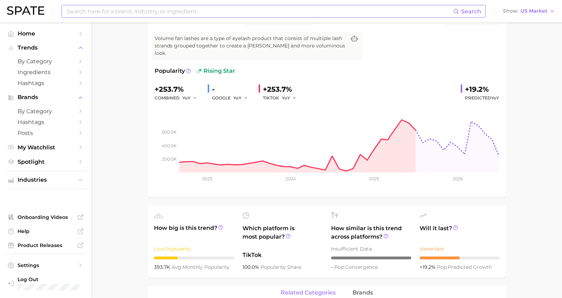
click at [92, 6] on input at bounding box center [259, 11] width 387 height 12
type input "hair tools"
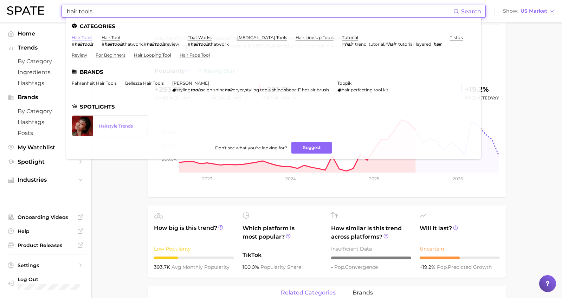
click at [81, 37] on link "hair tools" at bounding box center [82, 37] width 21 height 5
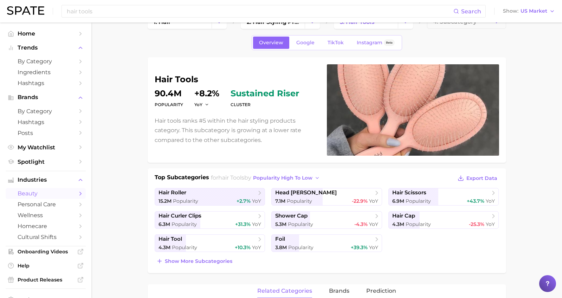
scroll to position [35, 0]
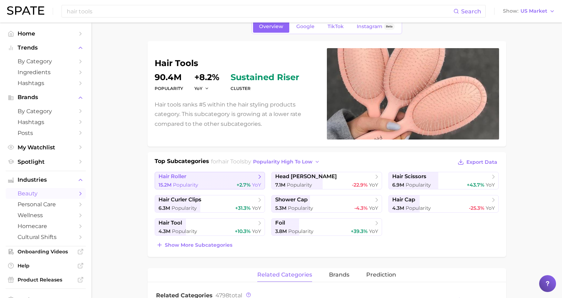
click at [178, 178] on span "hair roller" at bounding box center [173, 176] width 28 height 7
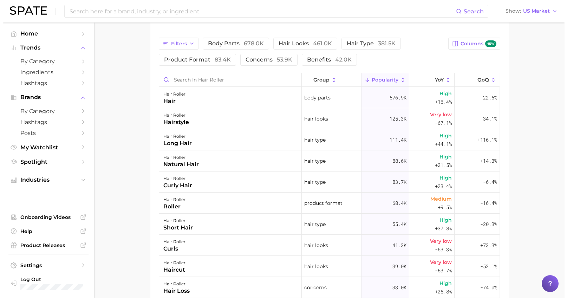
scroll to position [387, 0]
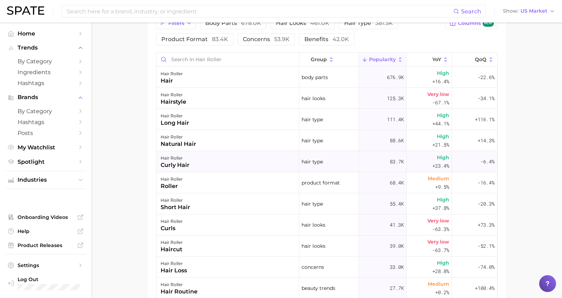
click at [174, 165] on div "curly hair" at bounding box center [175, 165] width 29 height 8
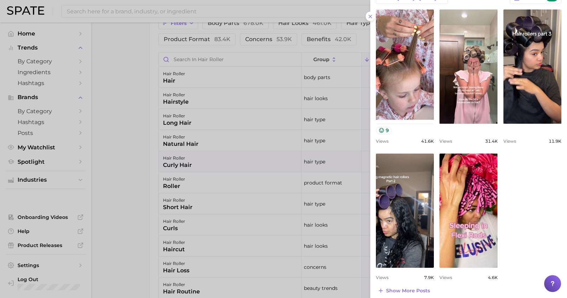
scroll to position [298, 0]
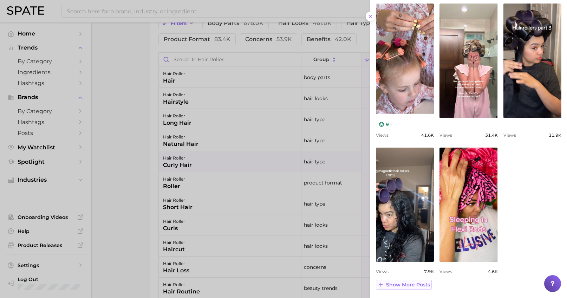
click at [409, 284] on span "Show more posts" at bounding box center [408, 285] width 44 height 6
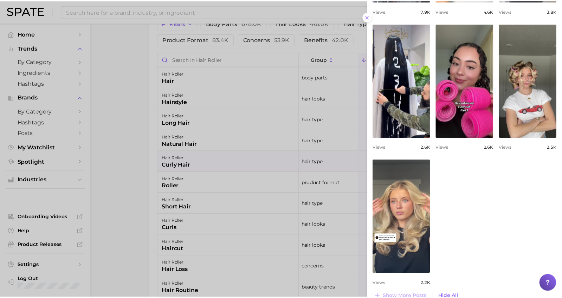
scroll to position [570, 0]
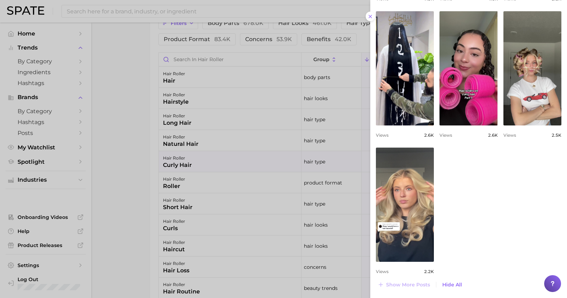
click at [131, 194] on div at bounding box center [283, 149] width 567 height 298
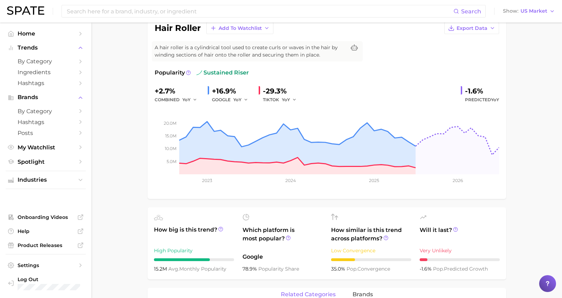
scroll to position [0, 0]
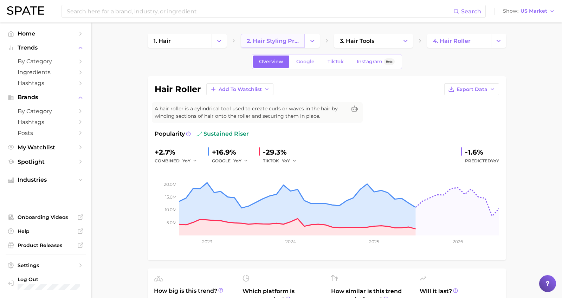
click at [279, 41] on span "2. hair styling products" at bounding box center [273, 41] width 52 height 7
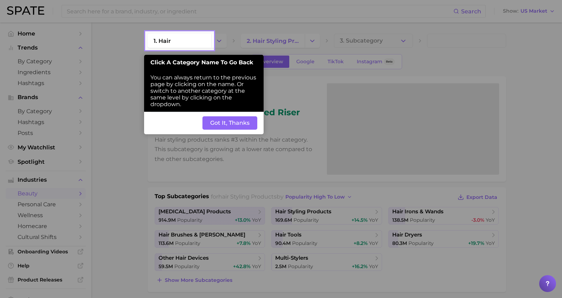
click at [241, 126] on button "Got It, Thanks" at bounding box center [229, 122] width 55 height 13
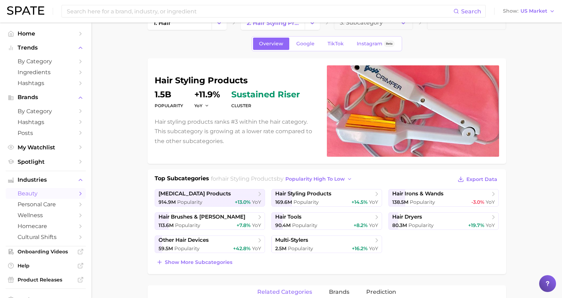
scroll to position [35, 0]
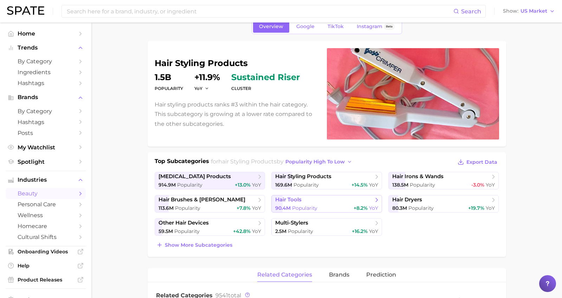
click at [304, 208] on span "Popularity" at bounding box center [304, 208] width 25 height 6
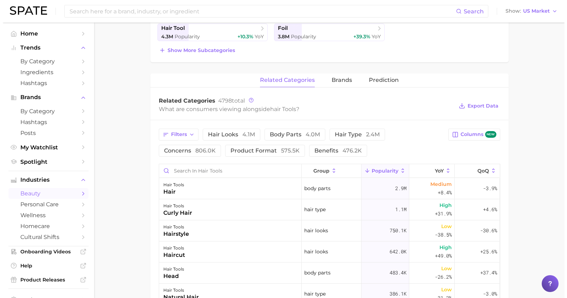
scroll to position [246, 0]
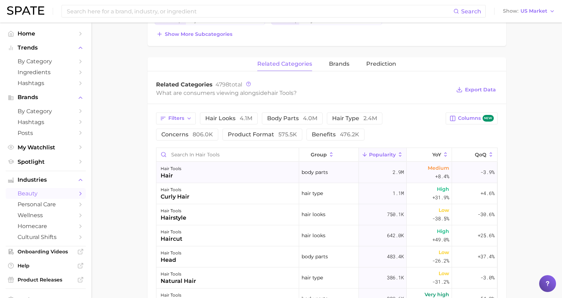
click at [171, 177] on div "hair" at bounding box center [171, 176] width 21 height 8
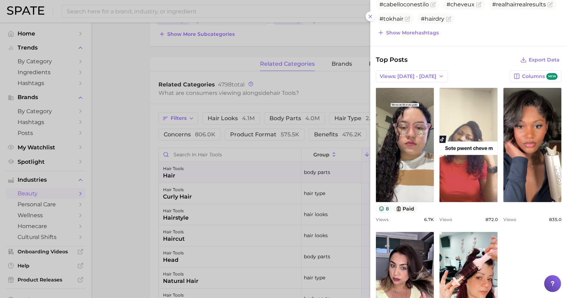
scroll to position [199, 0]
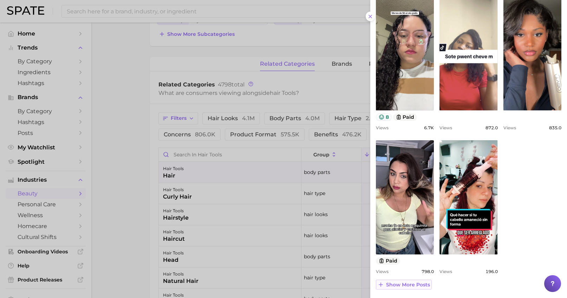
click at [409, 280] on button "Show more posts" at bounding box center [404, 285] width 56 height 10
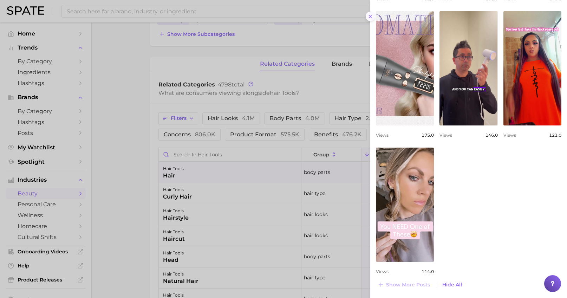
click at [370, 16] on line at bounding box center [370, 16] width 3 height 3
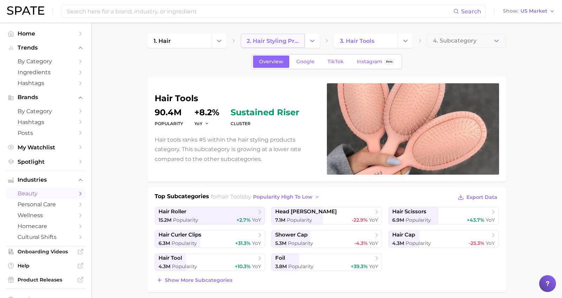
click at [285, 45] on link "2. hair styling products" at bounding box center [273, 41] width 64 height 14
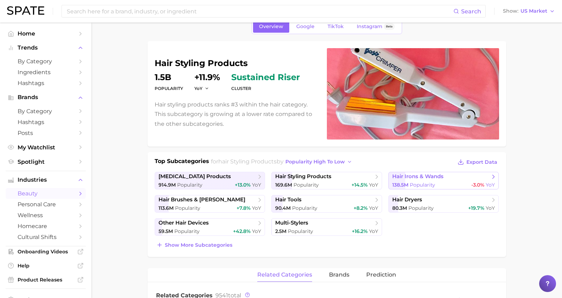
click at [414, 181] on link "hair irons & wands 138.5m Popularity -3.0% YoY" at bounding box center [443, 181] width 111 height 18
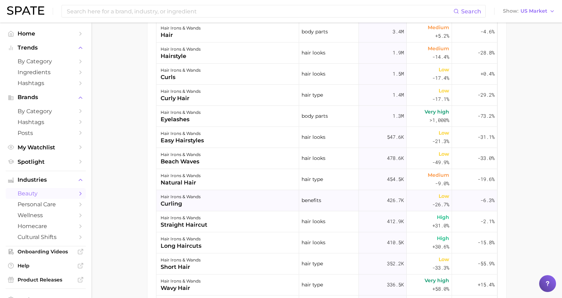
click at [175, 202] on div "curling" at bounding box center [181, 204] width 40 height 8
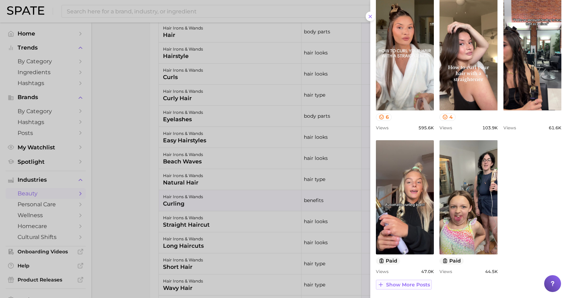
click at [394, 283] on span "Show more posts" at bounding box center [408, 285] width 44 height 6
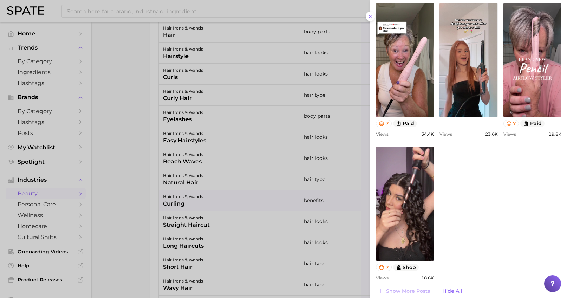
click at [369, 14] on icon at bounding box center [371, 17] width 6 height 6
